Goal: Task Accomplishment & Management: Use online tool/utility

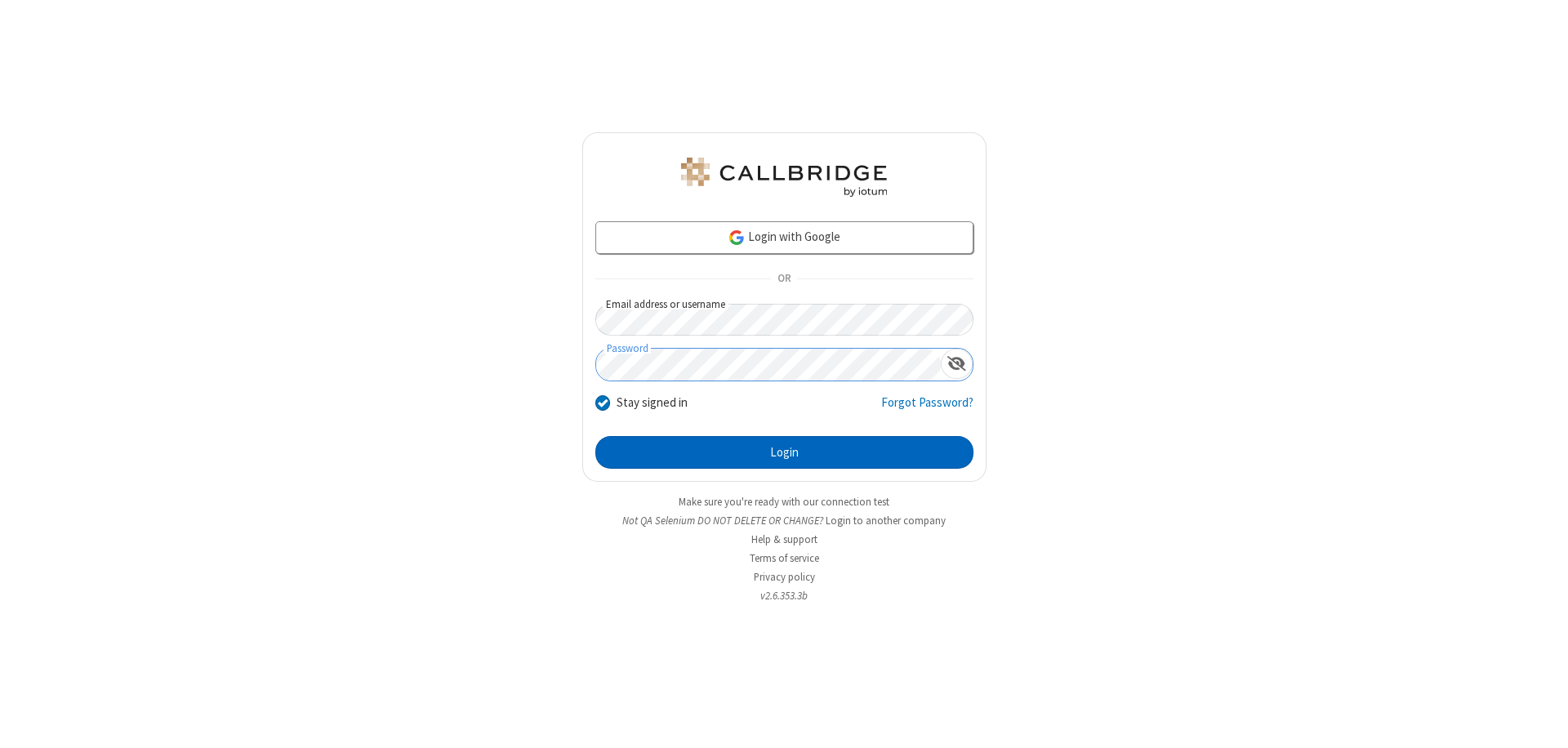
click at [784, 453] on button "Login" at bounding box center [784, 453] width 378 height 33
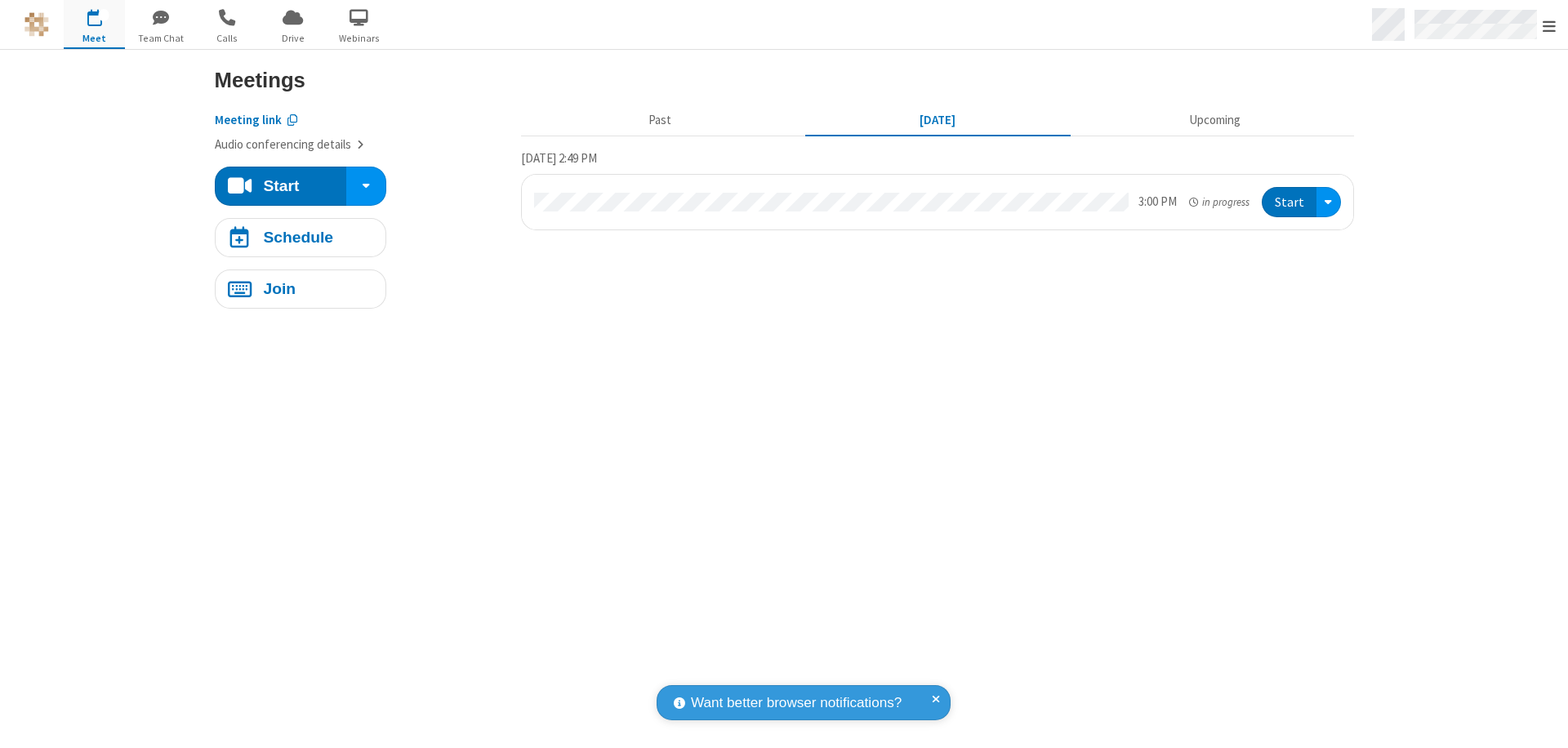
click at [1549, 25] on span "Open menu" at bounding box center [1549, 26] width 13 height 16
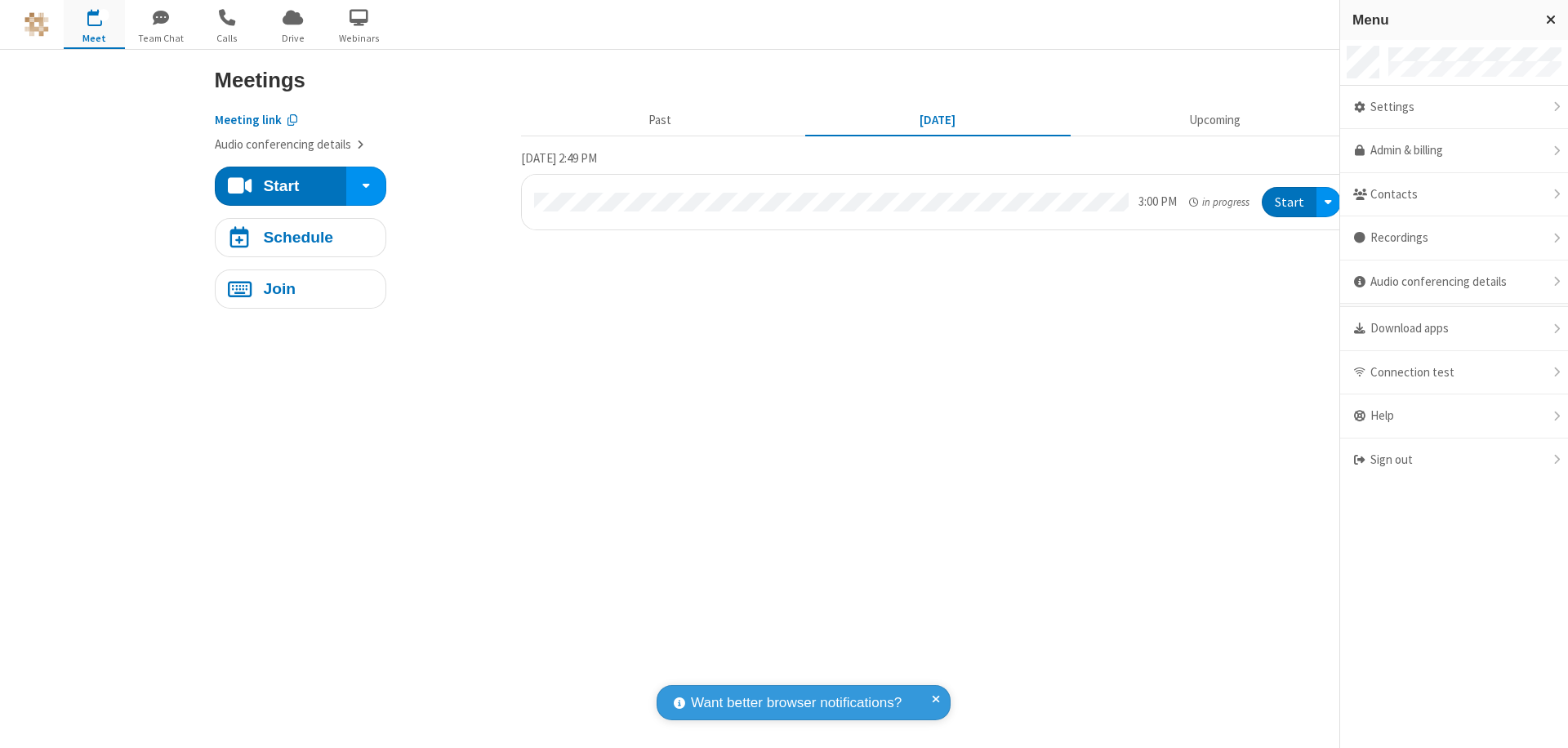
click at [293, 38] on span "Drive" at bounding box center [293, 39] width 62 height 15
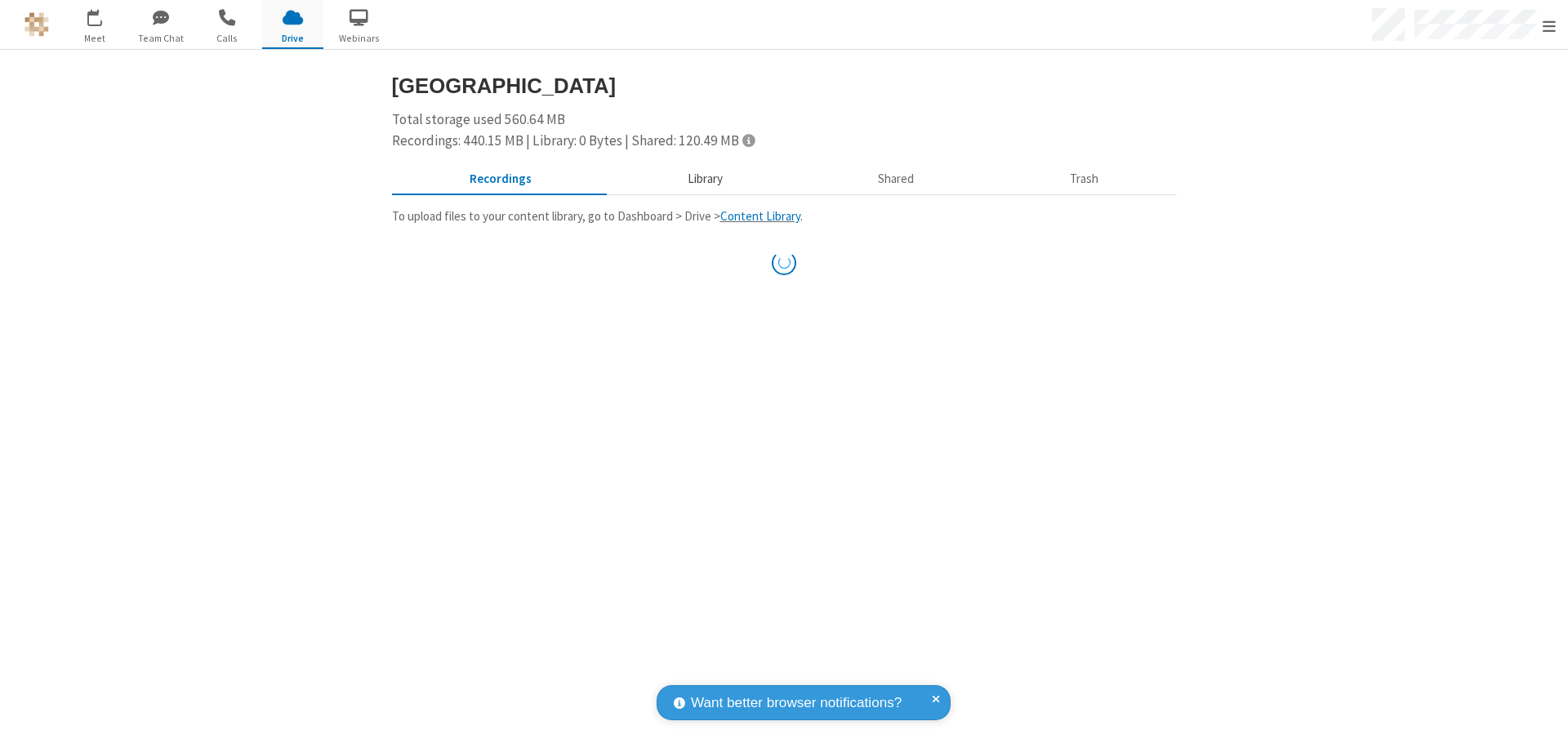
click at [703, 179] on button "Library" at bounding box center [704, 180] width 191 height 31
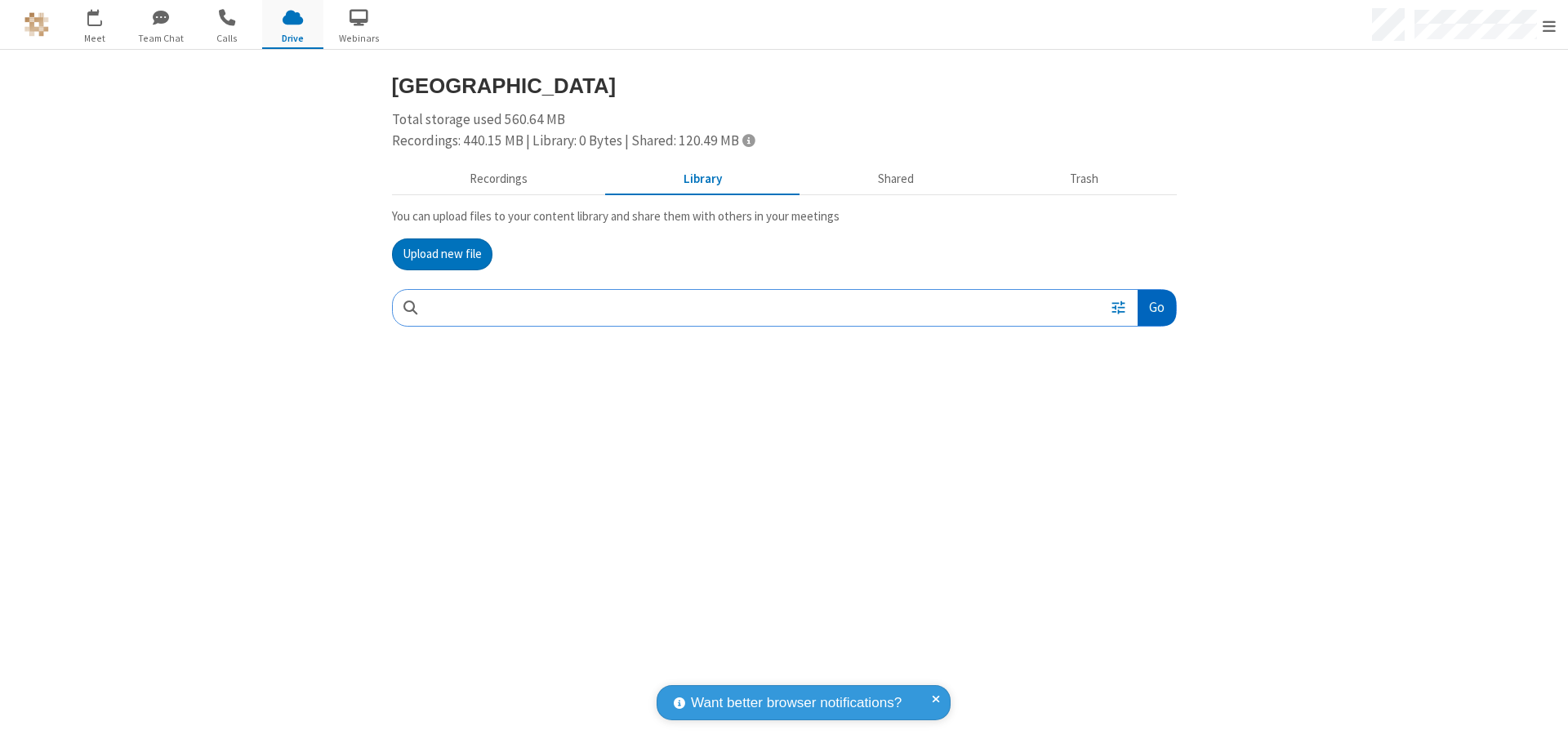
click at [1155, 307] on button "Go" at bounding box center [1156, 308] width 38 height 37
click at [442, 254] on button "Upload new file" at bounding box center [442, 255] width 100 height 33
